Goal: Communication & Community: Share content

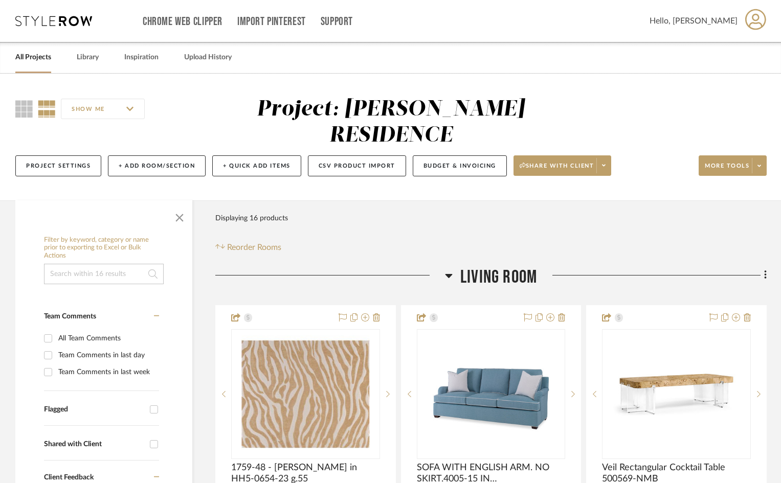
click at [31, 59] on link "All Projects" at bounding box center [33, 58] width 36 height 14
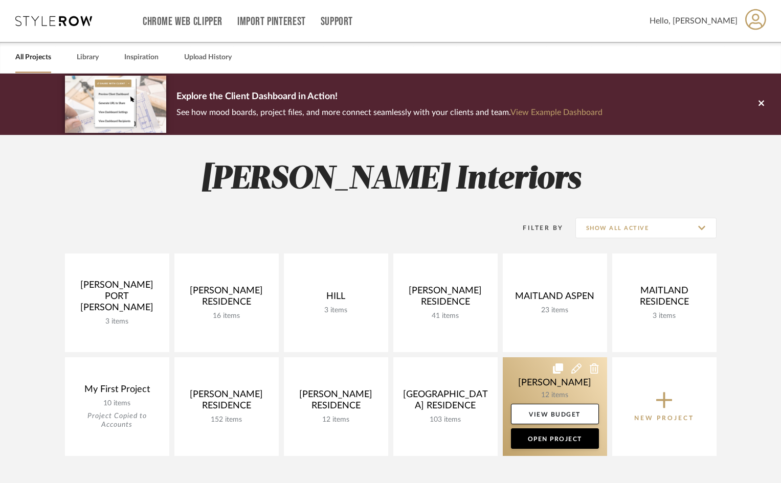
click at [590, 388] on link at bounding box center [555, 406] width 104 height 99
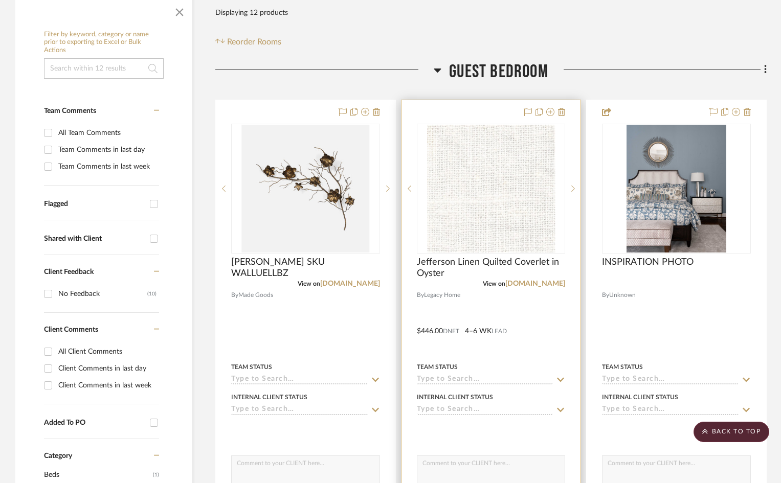
scroll to position [51, 0]
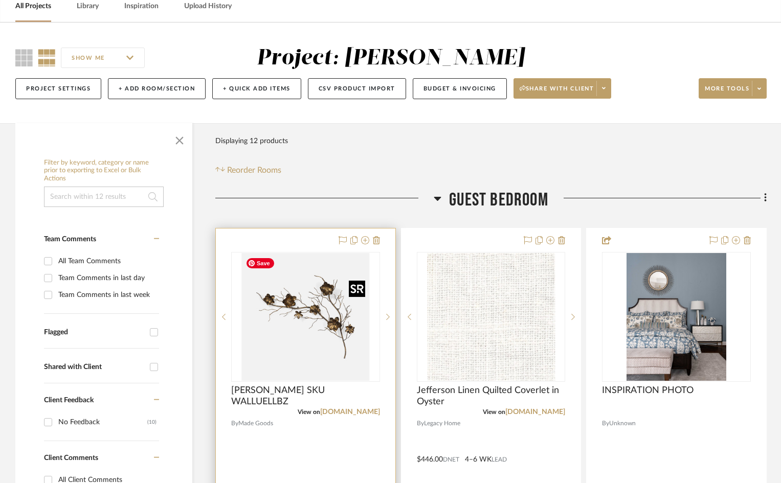
click at [367, 351] on img "0" at bounding box center [305, 317] width 128 height 128
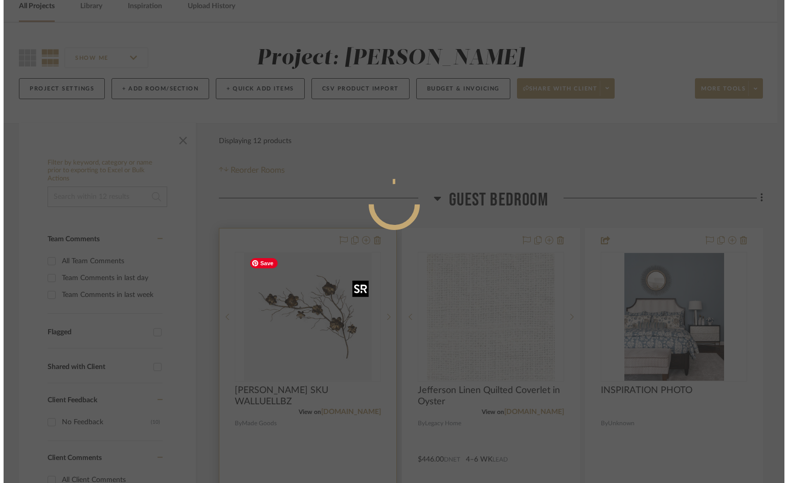
scroll to position [0, 0]
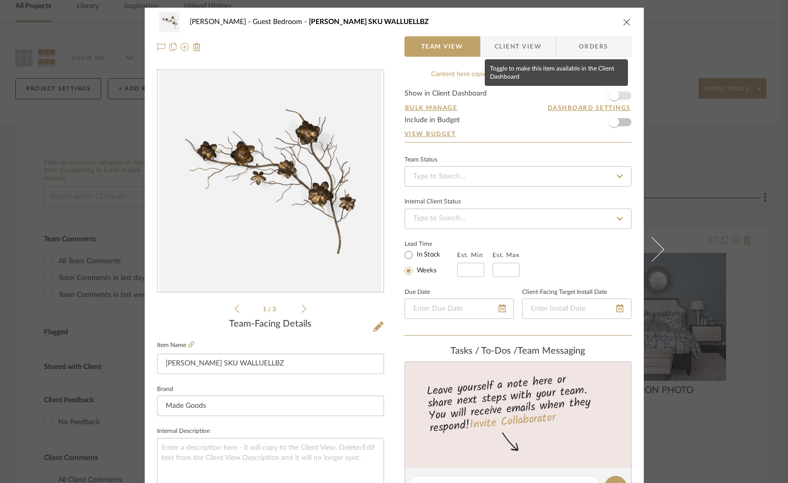
click at [611, 97] on span "button" at bounding box center [614, 96] width 10 height 10
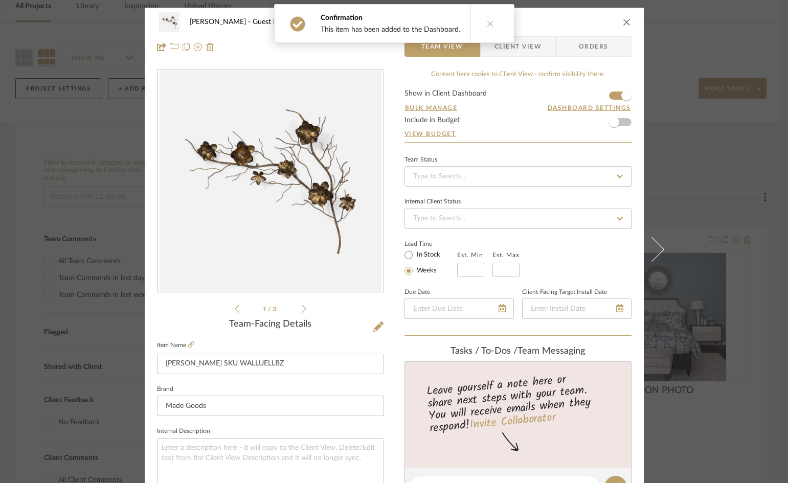
click at [527, 46] on span "Client View" at bounding box center [517, 46] width 47 height 20
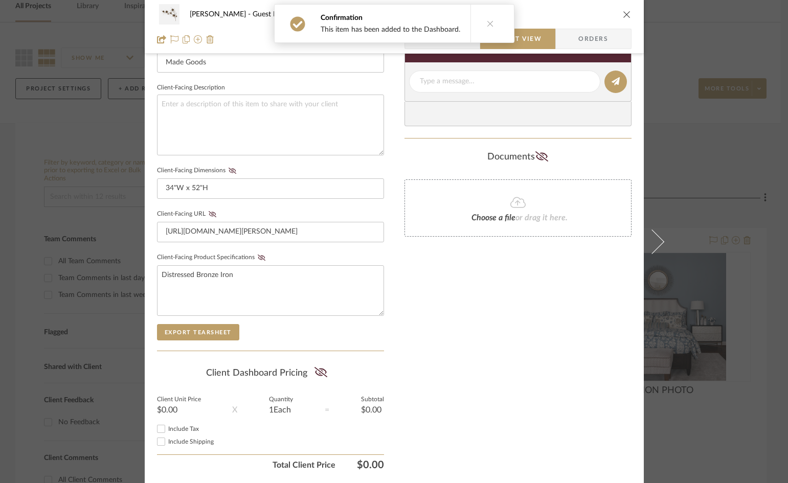
scroll to position [358, 0]
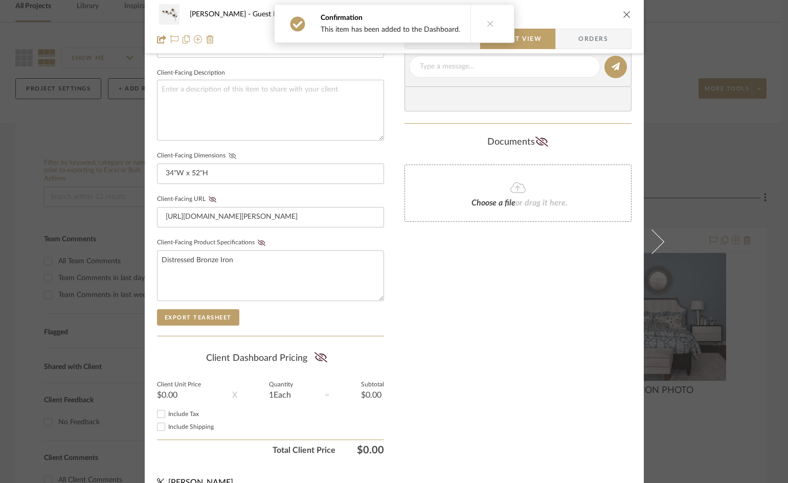
click at [229, 156] on icon at bounding box center [232, 156] width 8 height 6
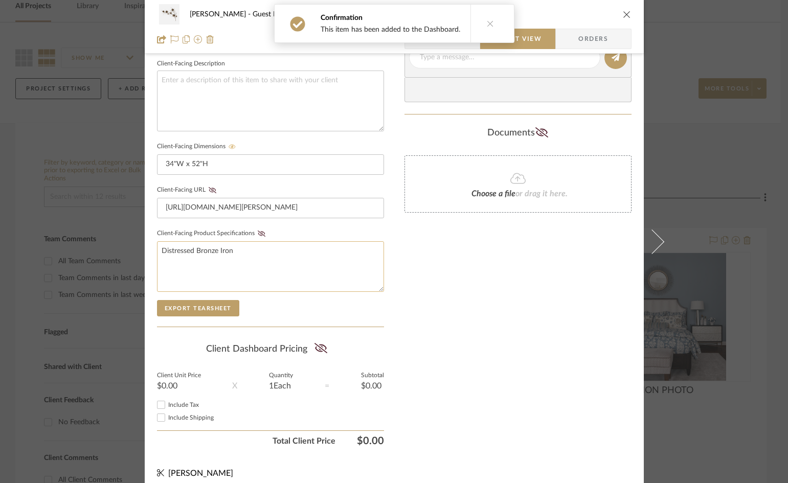
scroll to position [376, 0]
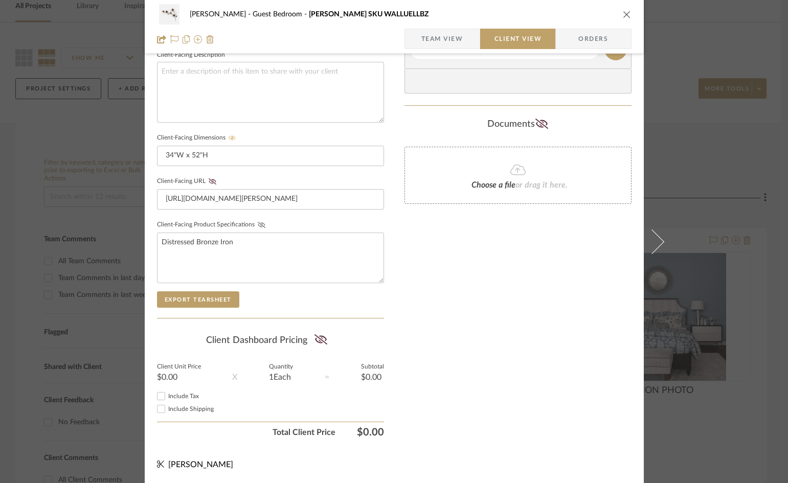
click at [258, 225] on icon at bounding box center [262, 225] width 8 height 6
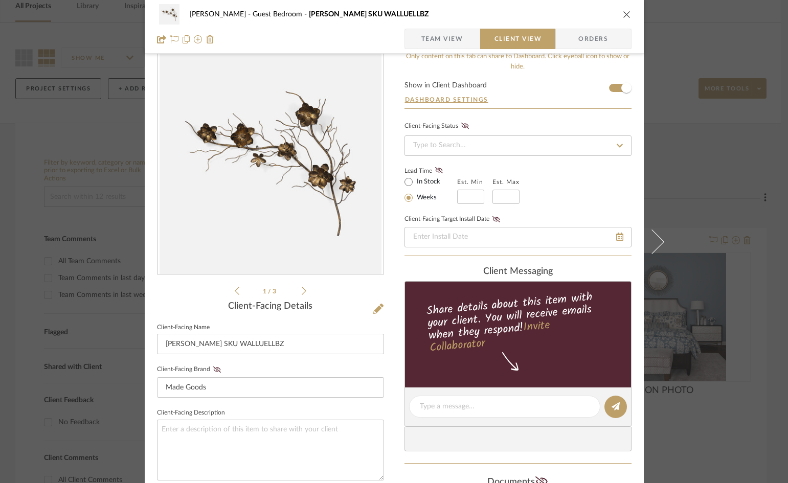
scroll to position [69, 0]
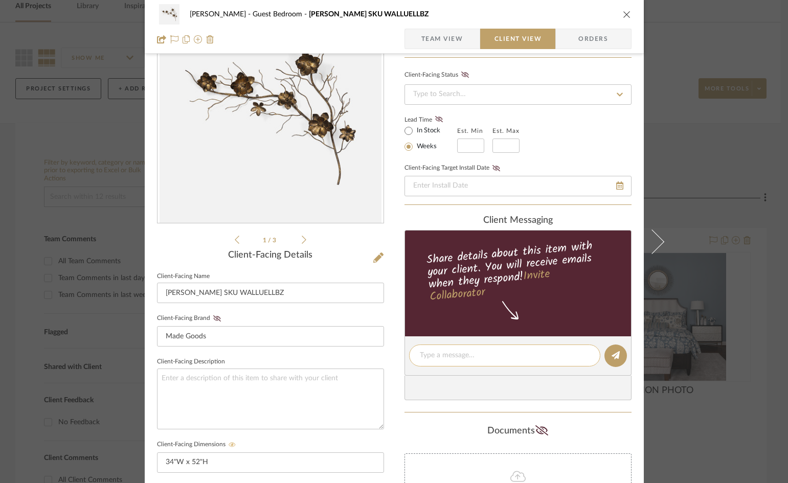
click at [442, 356] on textarea at bounding box center [505, 355] width 170 height 11
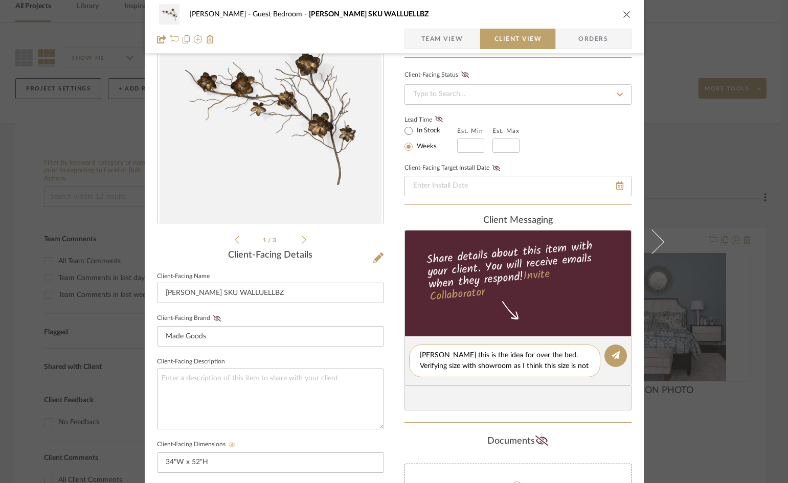
click at [573, 365] on textarea "[PERSON_NAME] this is the idea for over the bed. Verifying size with showroom a…" at bounding box center [505, 360] width 170 height 21
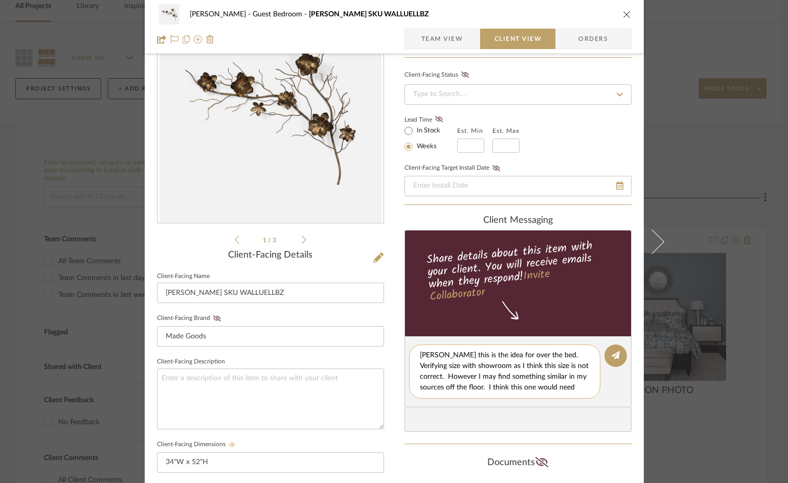
scroll to position [9, 0]
type textarea "[PERSON_NAME] this is the idea for over the bed. Verifying size with showroom a…"
click at [616, 359] on icon at bounding box center [616, 355] width 8 height 8
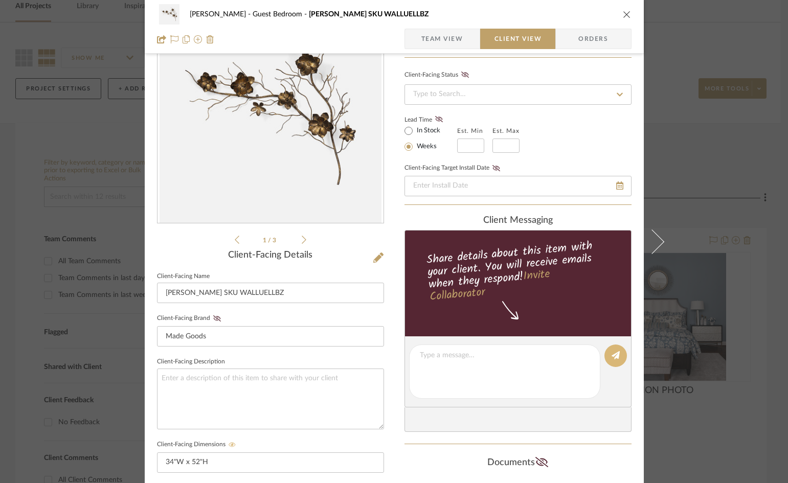
scroll to position [0, 0]
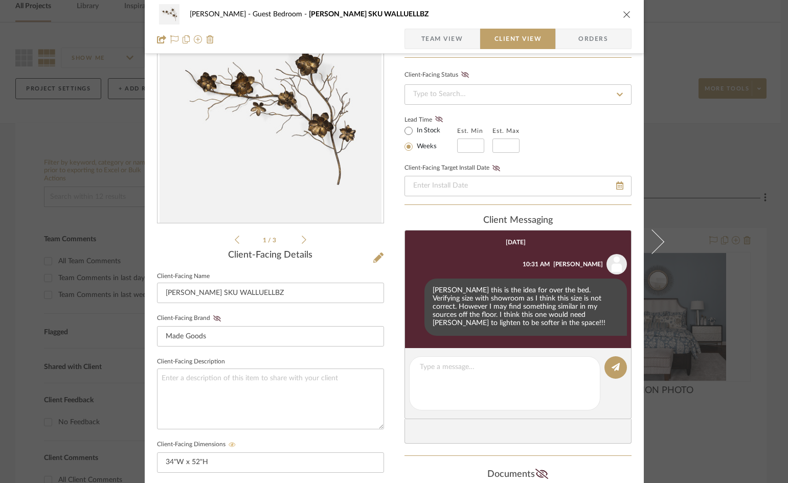
click at [624, 14] on icon "close" at bounding box center [627, 14] width 8 height 8
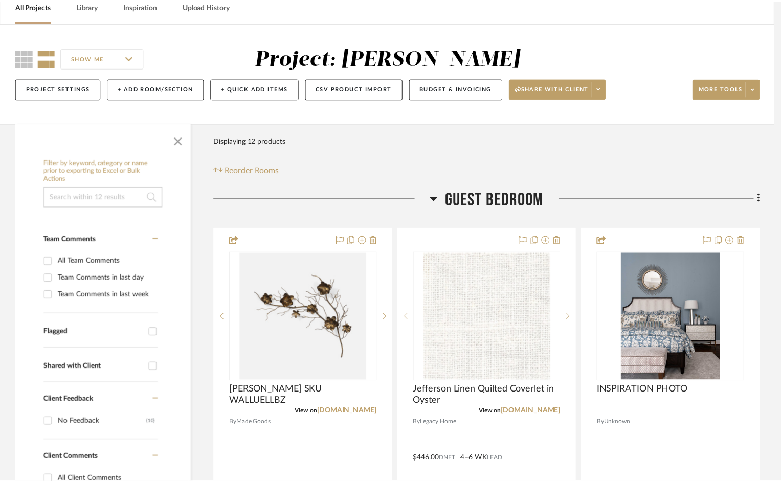
scroll to position [51, 0]
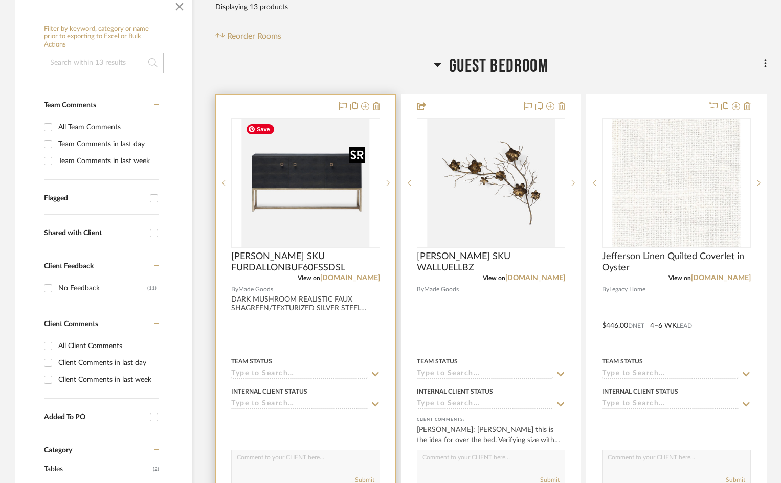
scroll to position [205, 0]
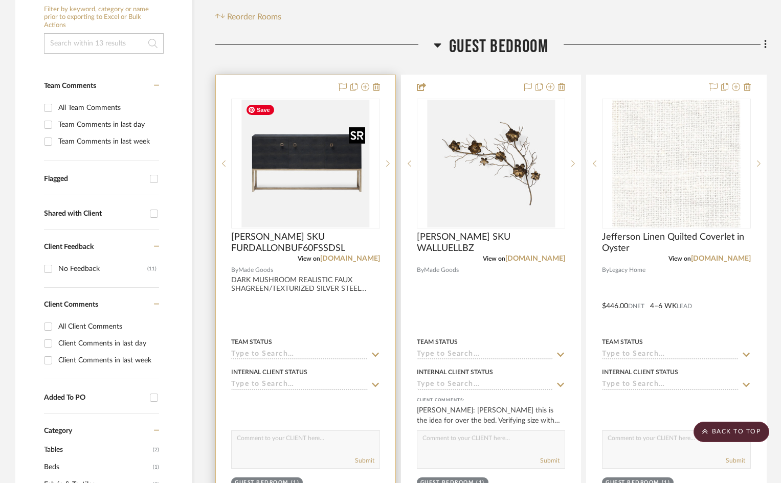
click at [319, 202] on img "0" at bounding box center [305, 164] width 128 height 128
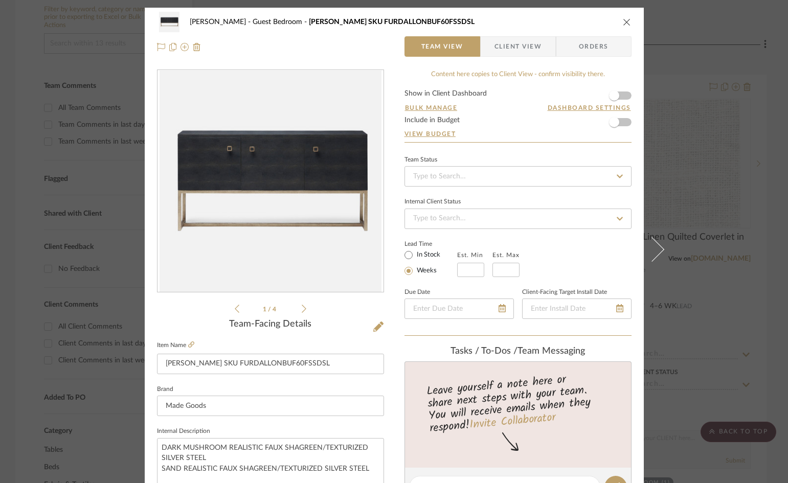
click at [531, 42] on span "Client View" at bounding box center [517, 46] width 47 height 20
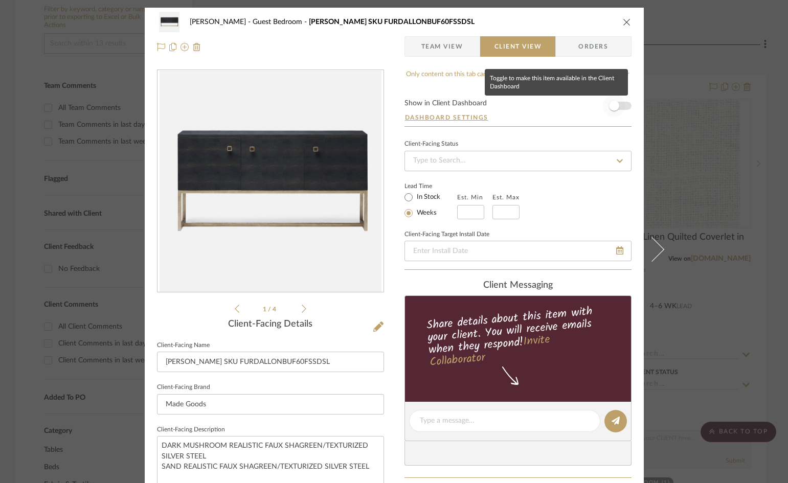
click at [609, 108] on span "button" at bounding box center [614, 106] width 10 height 10
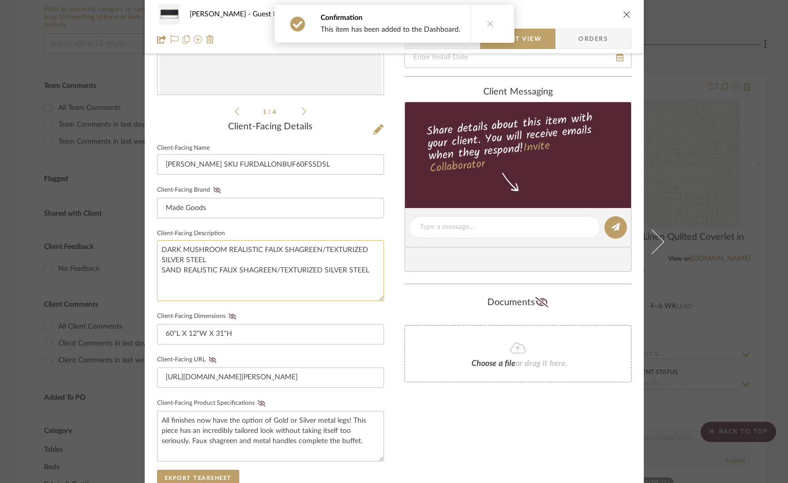
scroll to position [256, 0]
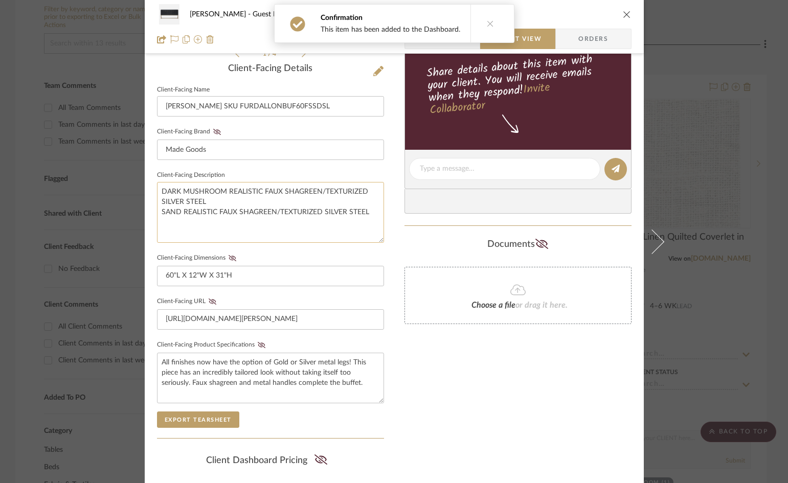
drag, startPoint x: 208, startPoint y: 194, endPoint x: 204, endPoint y: 214, distance: 20.5
click at [208, 195] on textarea "DARK MUSHROOM REALISTIC FAUX SHAGREEN/TEXTURIZED SILVER STEEL SAND REALISTIC FA…" at bounding box center [270, 212] width 227 height 61
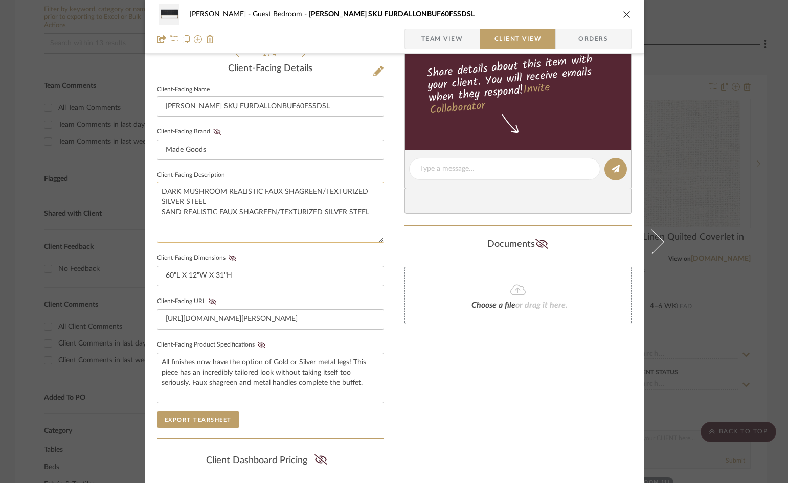
click at [208, 201] on textarea "DARK MUSHROOM REALISTIC FAUX SHAGREEN/TEXTURIZED SILVER STEEL SAND REALISTIC FA…" at bounding box center [270, 212] width 227 height 61
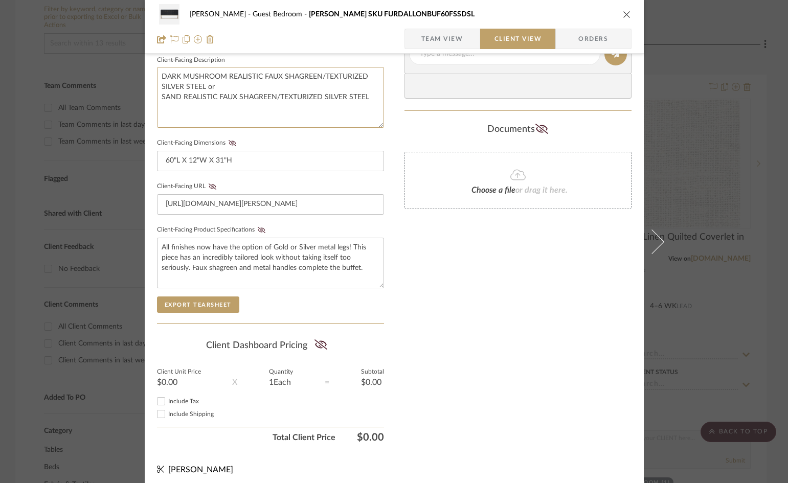
scroll to position [376, 0]
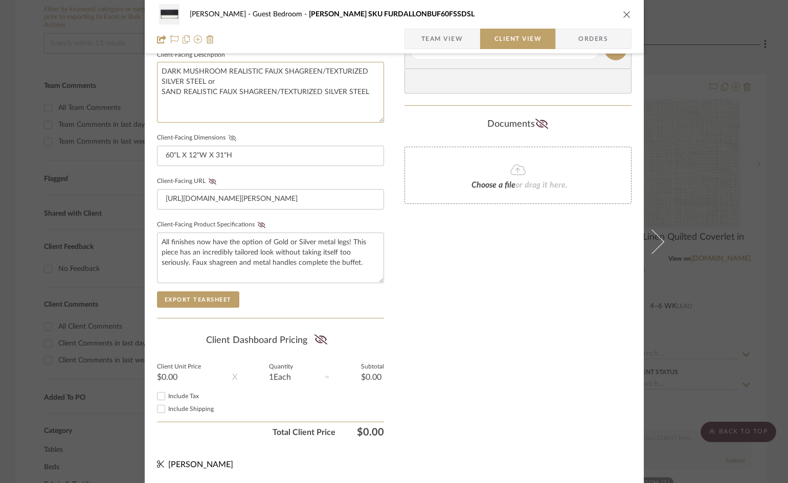
type textarea "DARK MUSHROOM REALISTIC FAUX SHAGREEN/TEXTURIZED SILVER STEEL or SAND REALISTIC…"
click at [228, 136] on icon at bounding box center [232, 138] width 8 height 6
click at [259, 222] on icon at bounding box center [262, 225] width 8 height 6
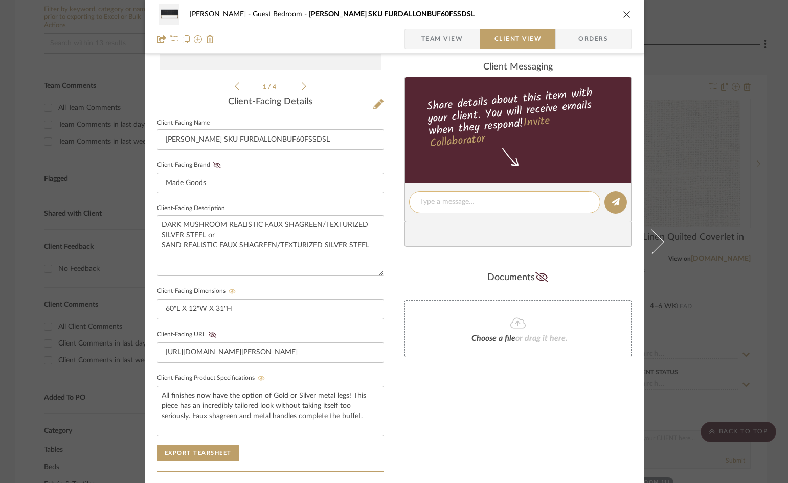
click at [451, 203] on textarea at bounding box center [505, 202] width 170 height 11
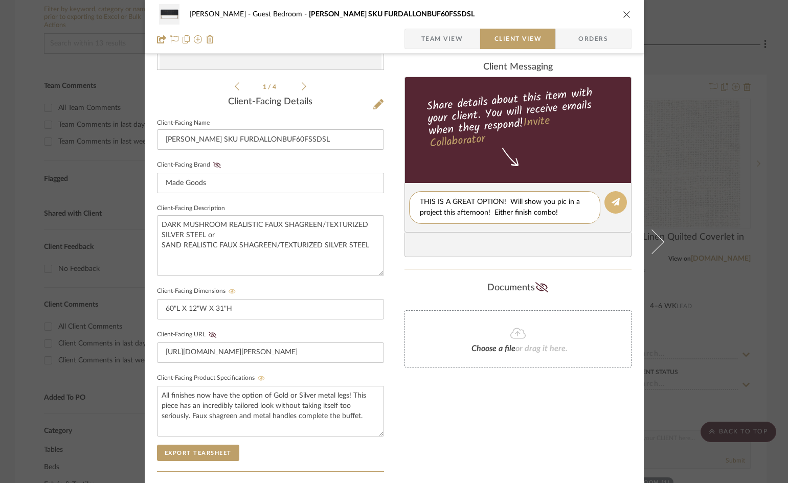
type textarea "THIS IS A GREAT OPTION! Will show you pic in a project this afternoon! Either f…"
click at [612, 200] on icon at bounding box center [616, 202] width 8 height 8
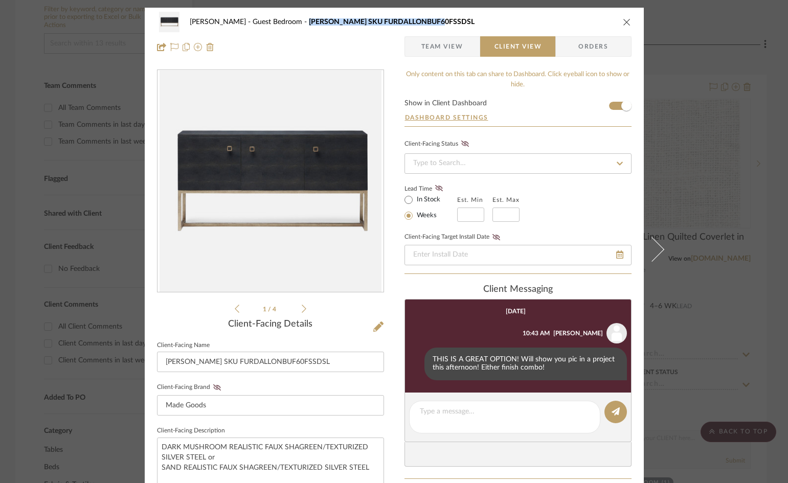
drag, startPoint x: 413, startPoint y: 20, endPoint x: 277, endPoint y: 28, distance: 136.2
click at [277, 28] on div "WHITNEY Guest Bedroom Dallon SKU FURDALLONBUF60FSSDSL" at bounding box center [394, 22] width 475 height 20
copy span "Dallon SKU FURDALLONBUF60FSSDSL"
click at [623, 19] on icon "close" at bounding box center [627, 22] width 8 height 8
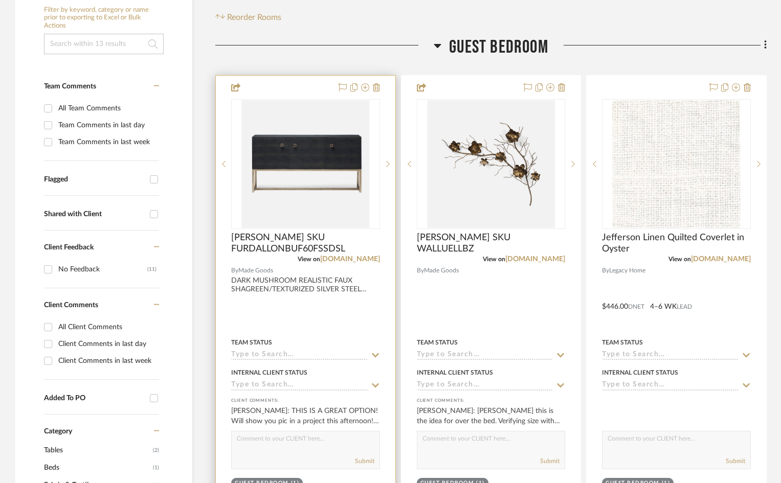
scroll to position [205, 0]
click at [387, 164] on icon at bounding box center [388, 163] width 4 height 7
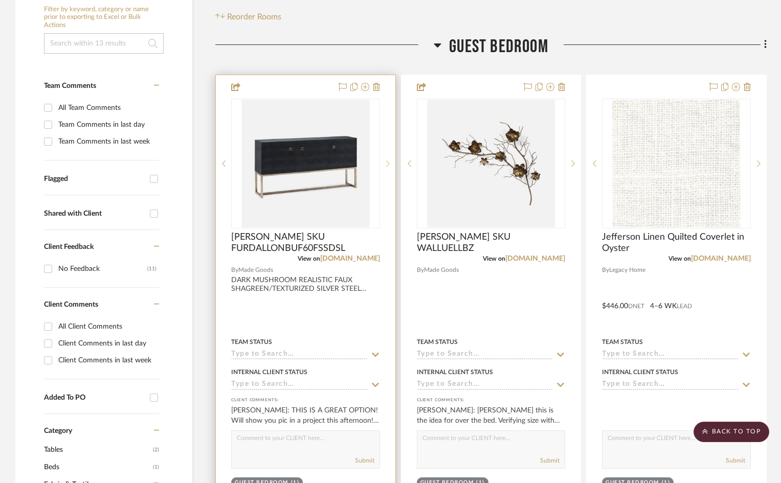
click at [387, 164] on icon at bounding box center [388, 163] width 4 height 7
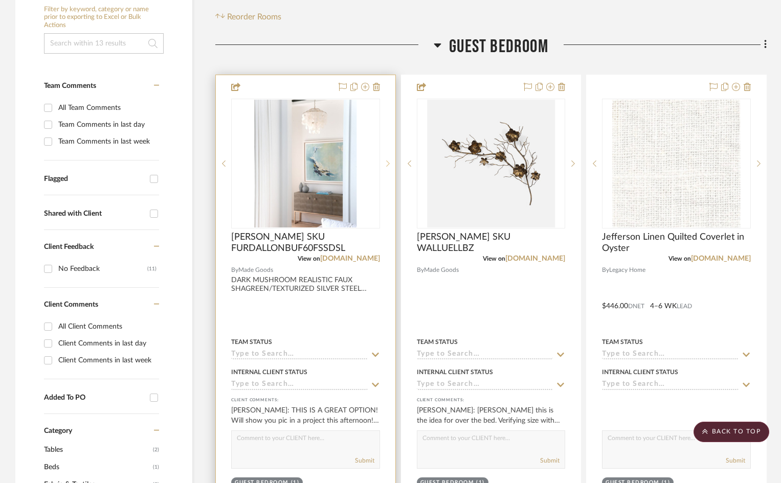
click at [387, 164] on icon at bounding box center [388, 163] width 4 height 7
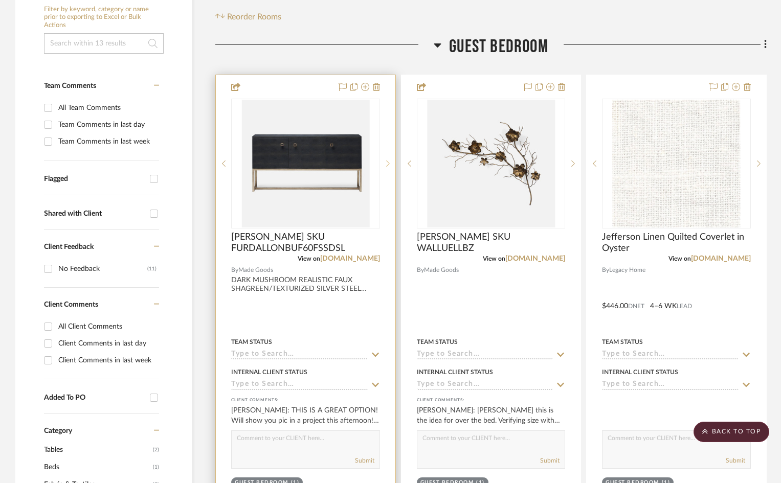
click at [387, 164] on icon at bounding box center [388, 163] width 4 height 7
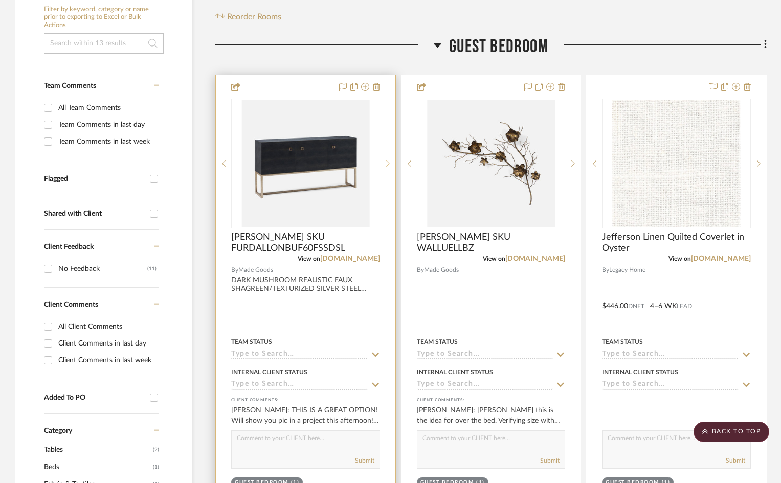
click at [387, 164] on icon at bounding box center [388, 163] width 4 height 7
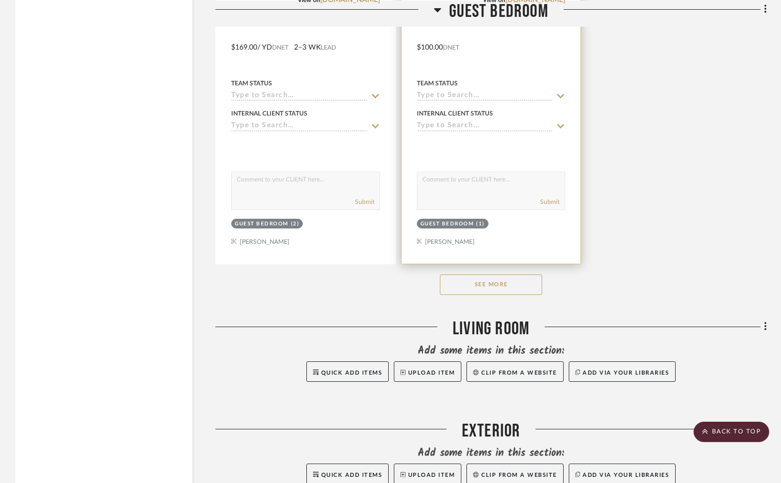
scroll to position [1381, 0]
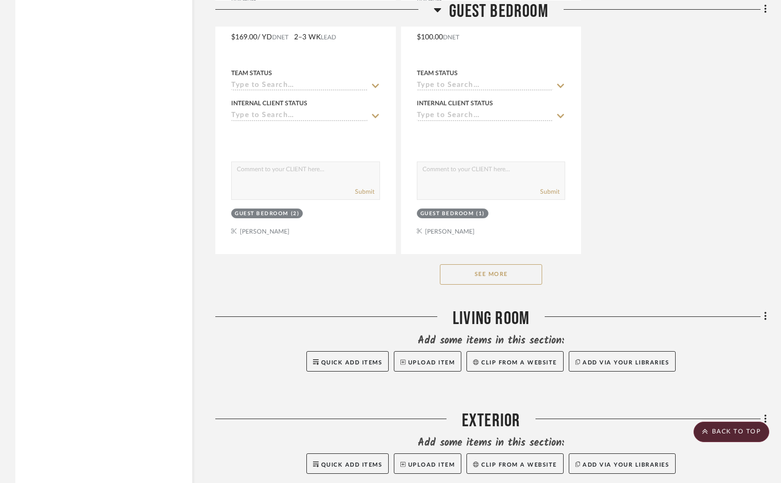
click at [487, 275] on button "See More" at bounding box center [491, 274] width 102 height 20
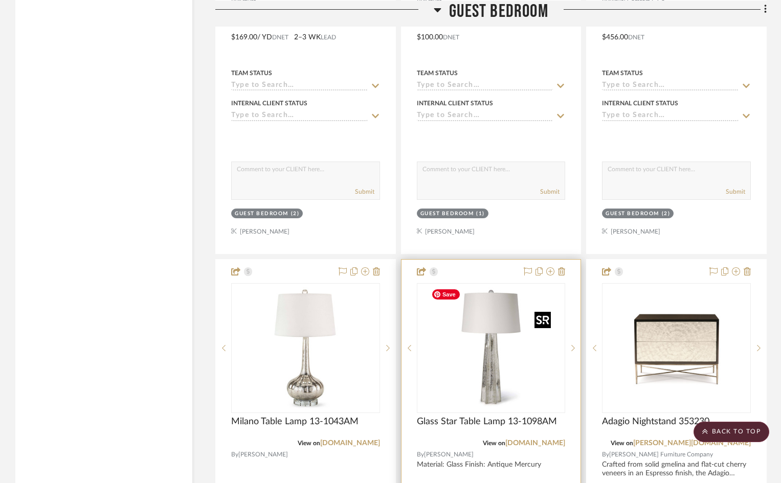
scroll to position [1176, 0]
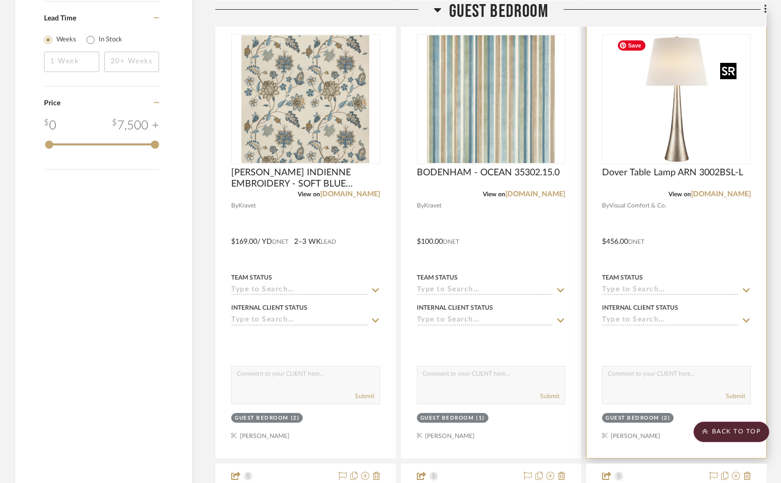
click at [680, 141] on img "0" at bounding box center [677, 99] width 128 height 128
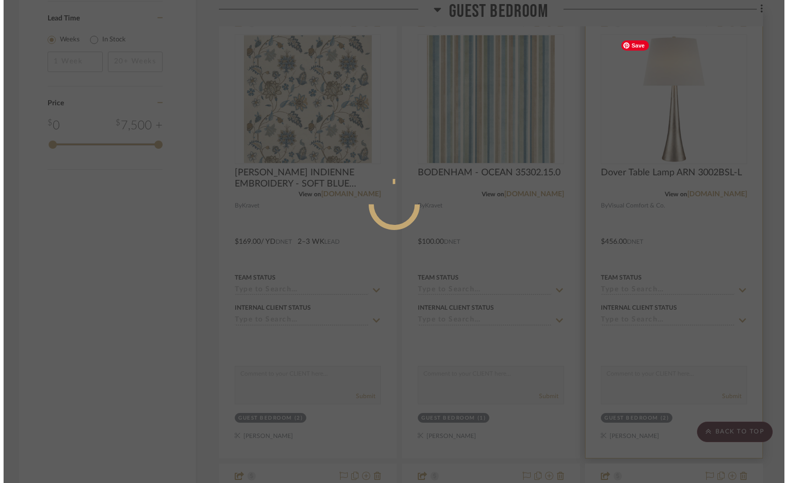
scroll to position [0, 0]
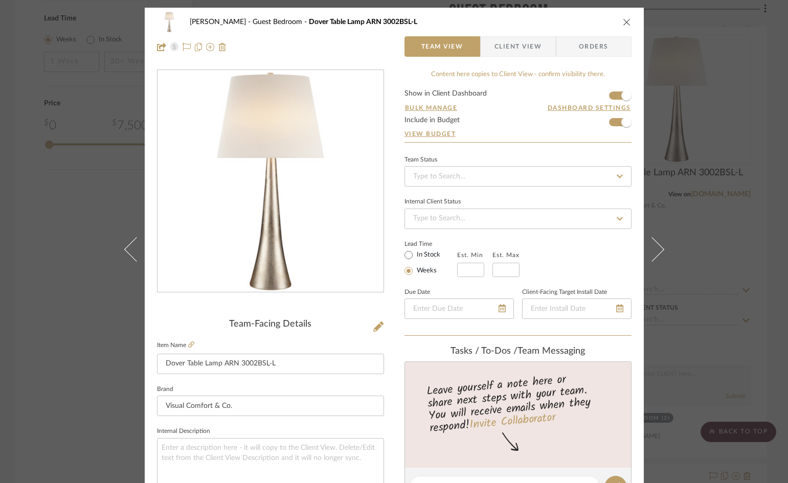
click at [518, 47] on span "Client View" at bounding box center [517, 46] width 47 height 20
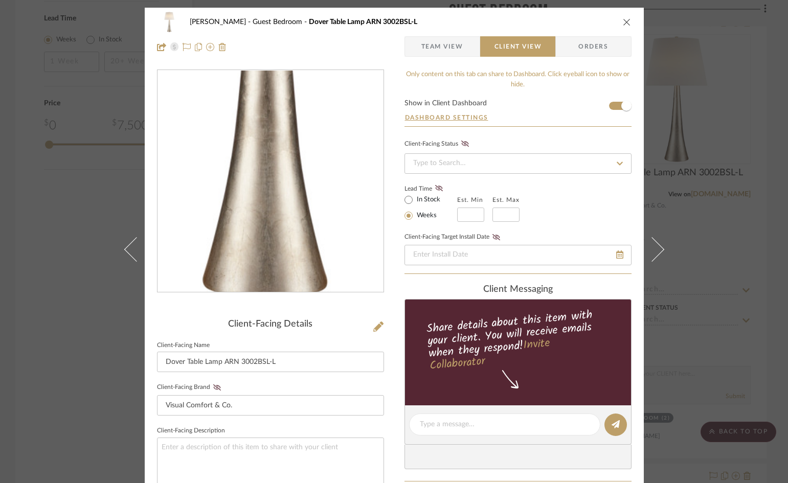
click at [268, 251] on img "0" at bounding box center [271, 182] width 222 height 222
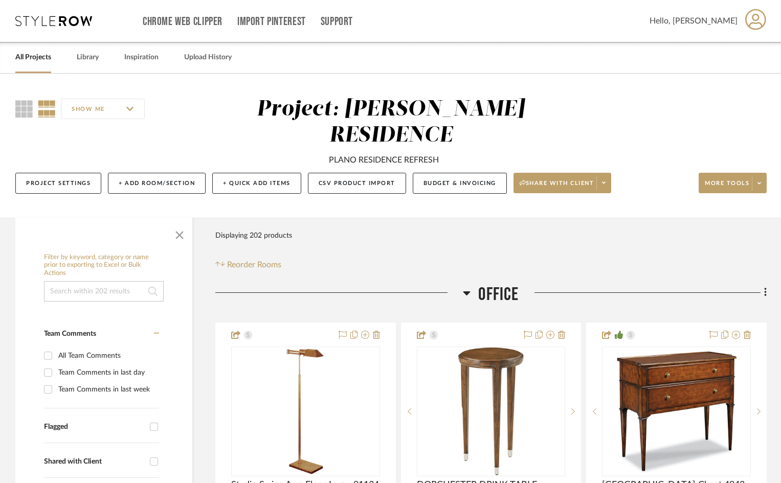
click at [33, 56] on link "All Projects" at bounding box center [33, 58] width 36 height 14
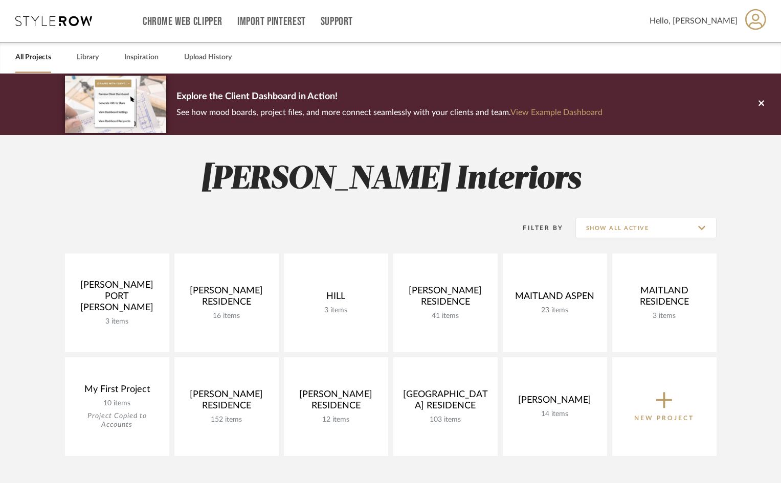
click at [39, 60] on link "All Projects" at bounding box center [33, 58] width 36 height 14
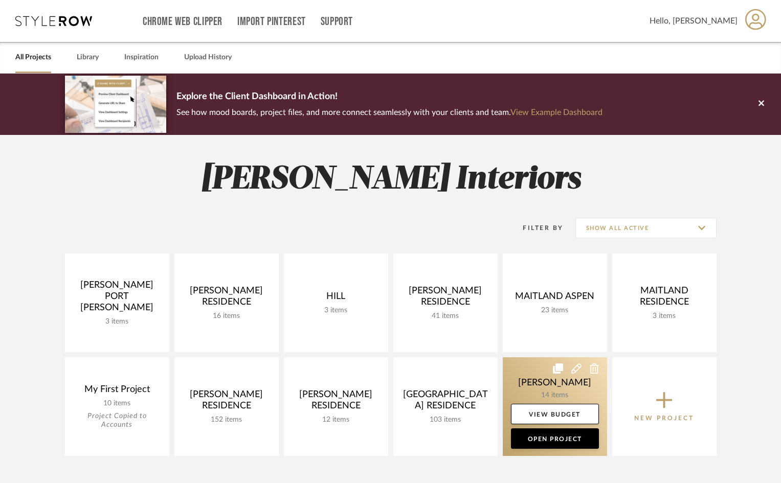
click at [602, 389] on link at bounding box center [555, 406] width 104 height 99
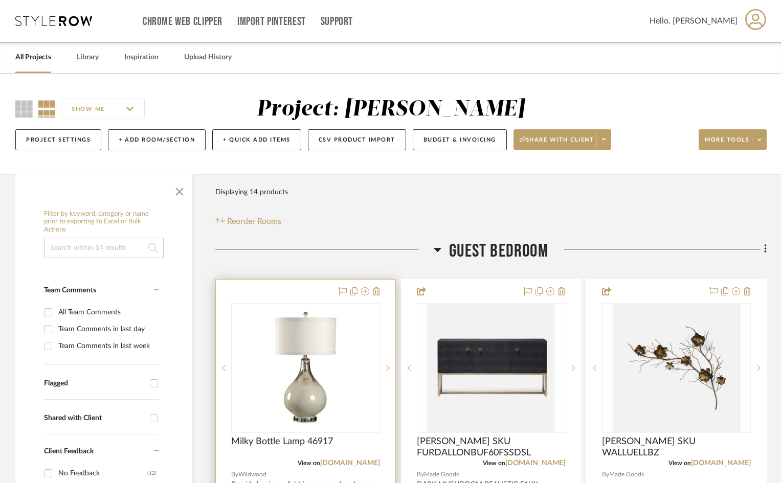
click at [359, 364] on div "0" at bounding box center [306, 368] width 148 height 129
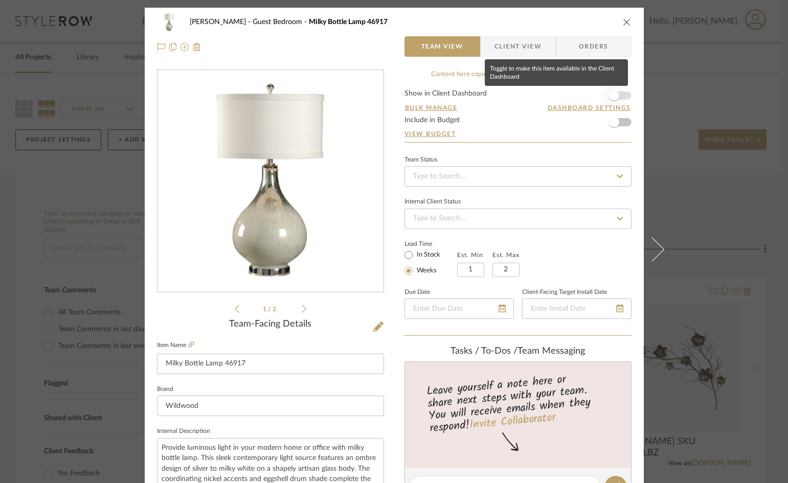
click at [611, 95] on span "button" at bounding box center [614, 96] width 10 height 10
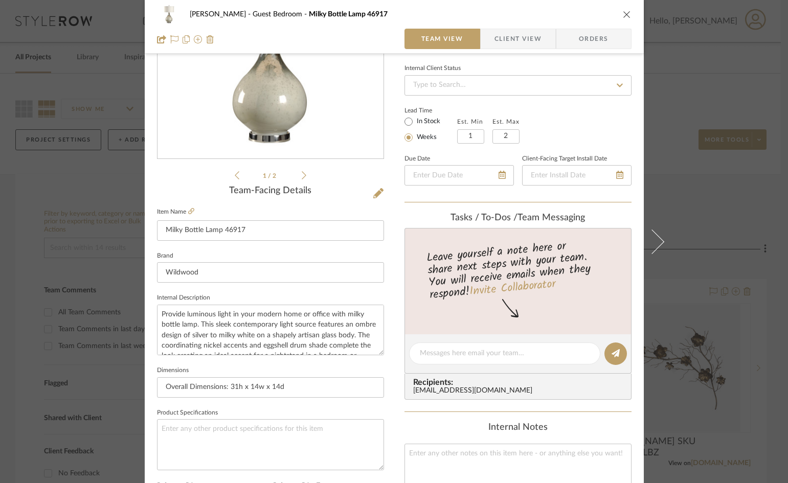
scroll to position [51, 0]
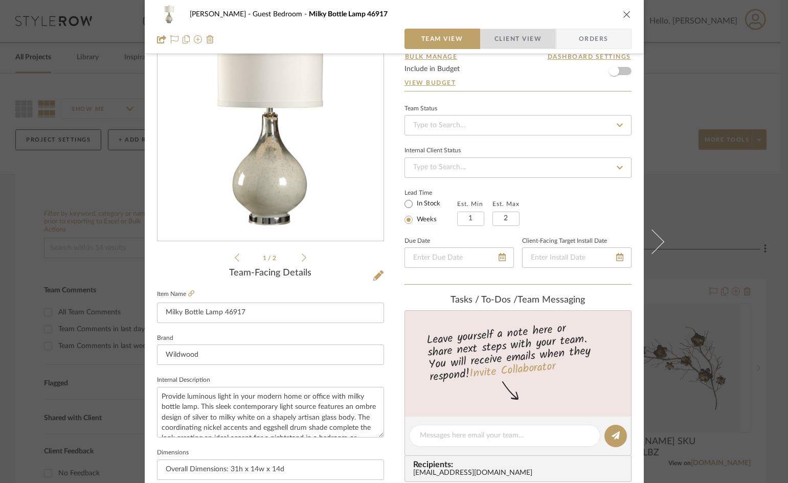
click at [526, 38] on span "Client View" at bounding box center [517, 39] width 47 height 20
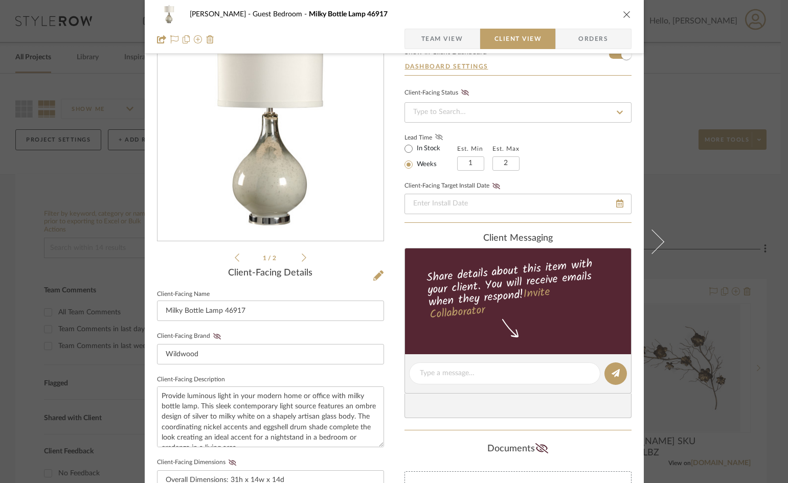
click at [439, 138] on icon at bounding box center [439, 137] width 8 height 6
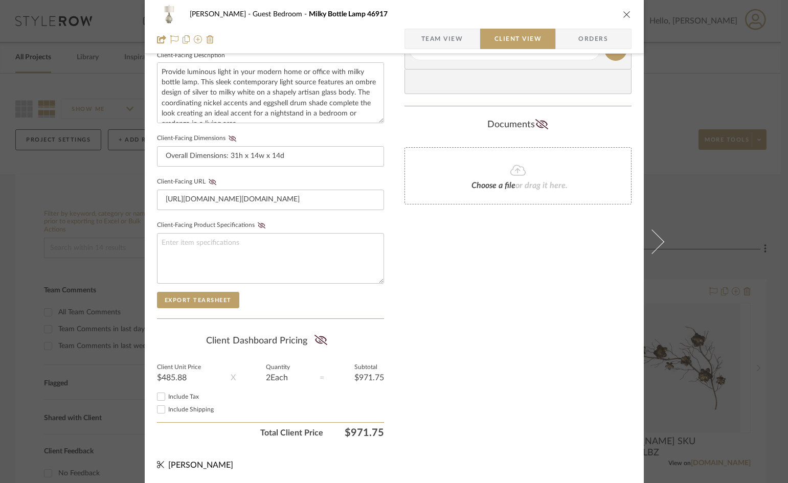
scroll to position [376, 0]
click at [229, 140] on icon at bounding box center [233, 138] width 8 height 6
click at [318, 341] on icon at bounding box center [320, 339] width 13 height 10
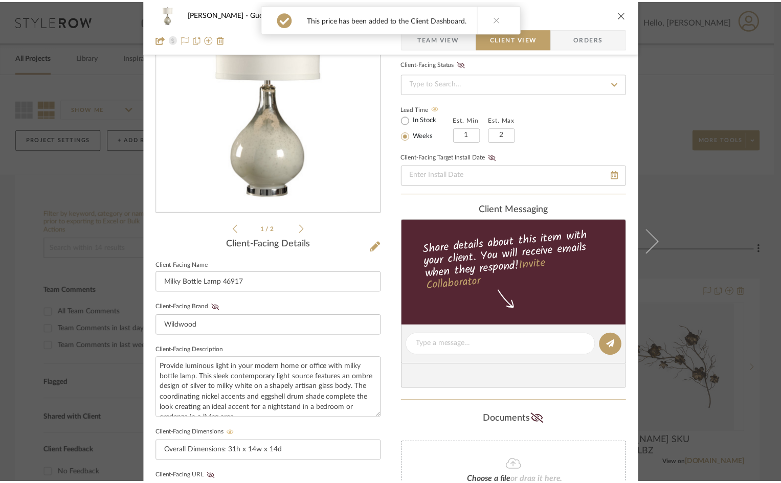
scroll to position [0, 0]
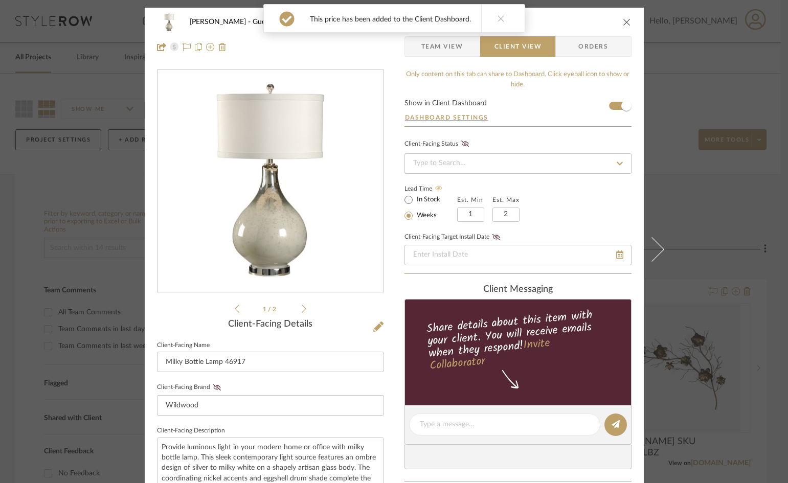
click at [618, 25] on div "WHITNEY Guest Bedroom Milky Bottle Lamp 46917" at bounding box center [394, 22] width 475 height 20
click at [629, 22] on div "WHITNEY Guest Bedroom Milky Bottle Lamp 46917 Team View Client View Orders" at bounding box center [394, 35] width 499 height 54
click at [498, 17] on icon at bounding box center [501, 18] width 7 height 7
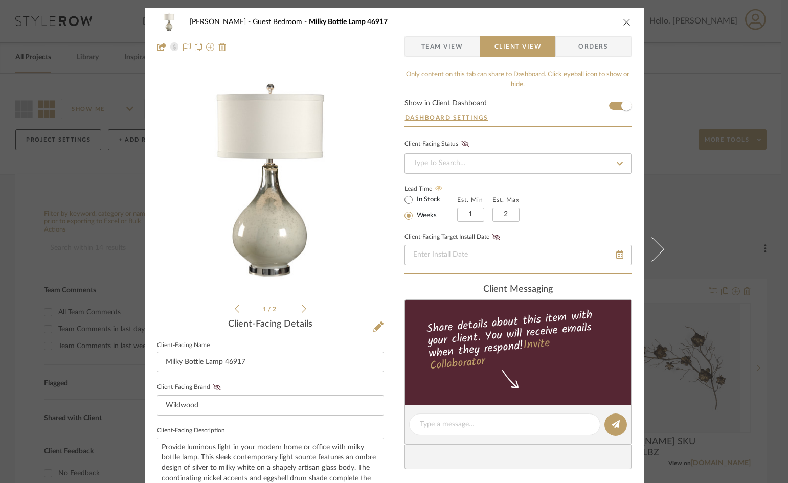
click at [625, 20] on icon "close" at bounding box center [627, 22] width 8 height 8
